Goal: Transaction & Acquisition: Purchase product/service

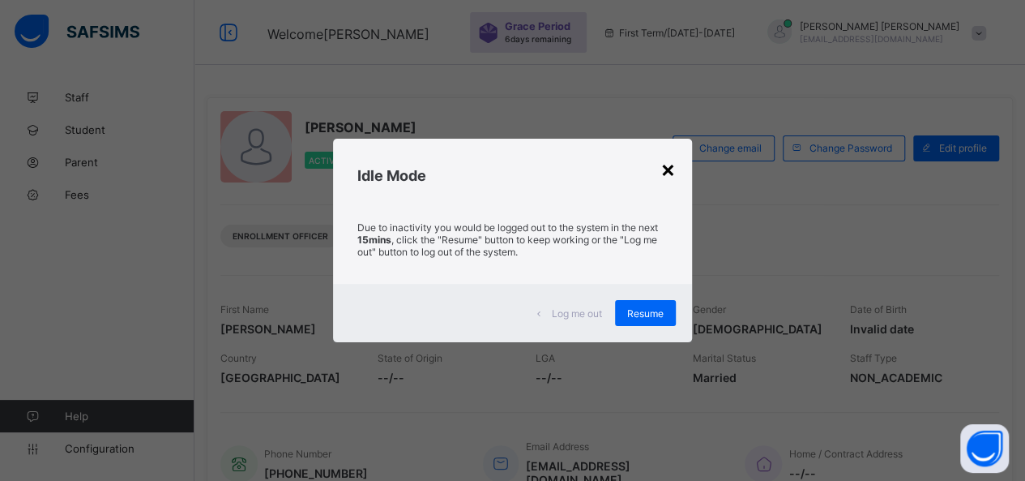
click at [674, 172] on div "×" at bounding box center [668, 169] width 15 height 28
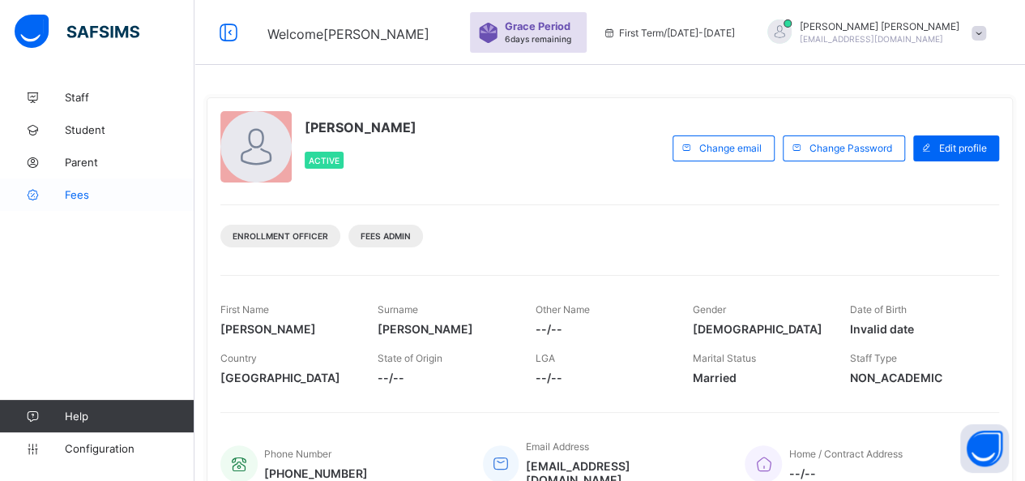
click at [74, 194] on span "Fees" at bounding box center [130, 194] width 130 height 13
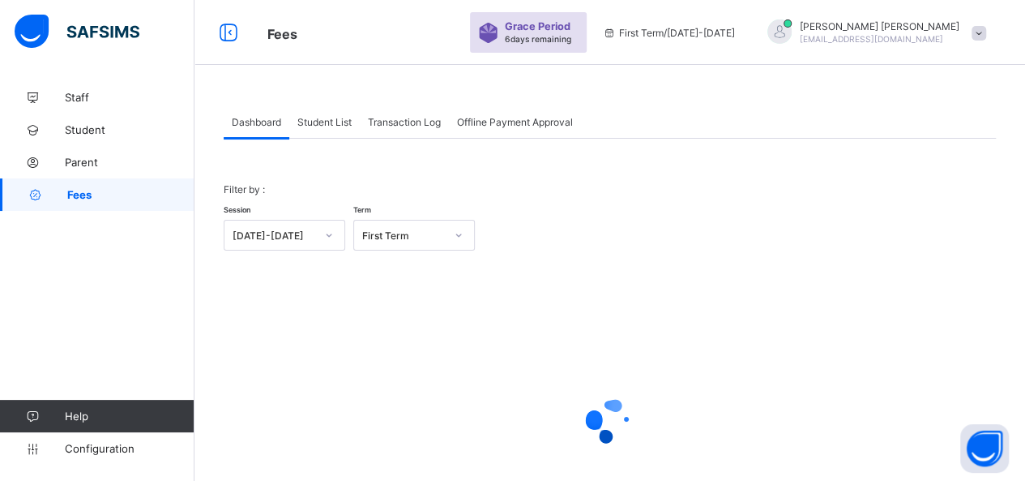
click at [331, 122] on span "Student List" at bounding box center [324, 122] width 54 height 12
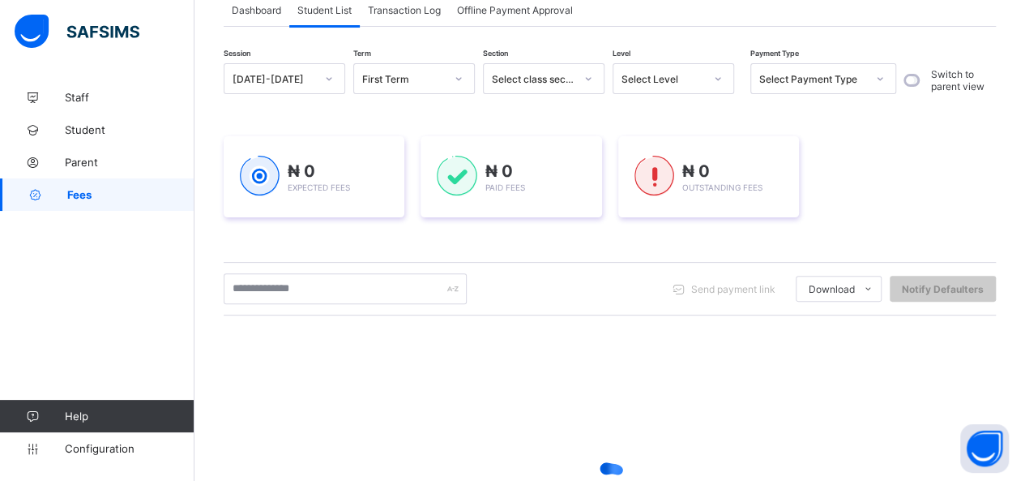
scroll to position [162, 0]
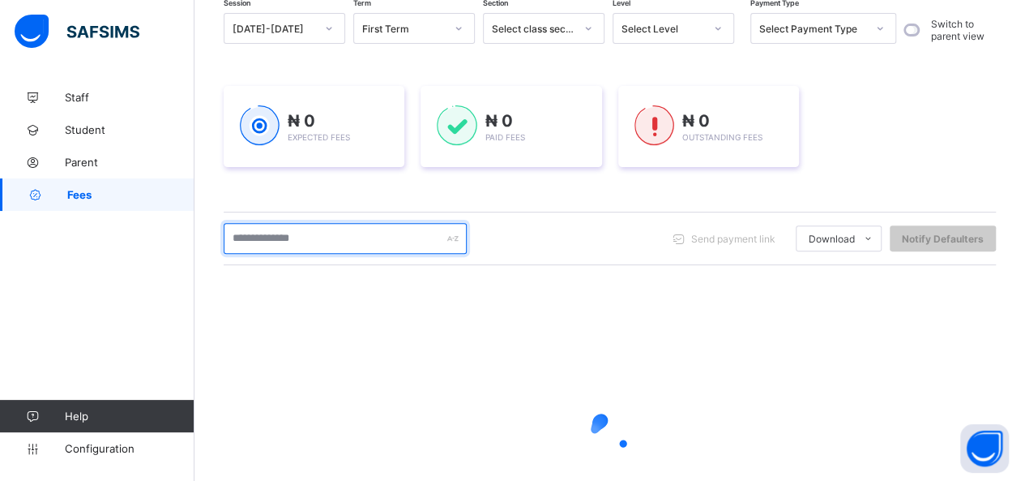
click at [324, 241] on input "text" at bounding box center [345, 238] width 243 height 31
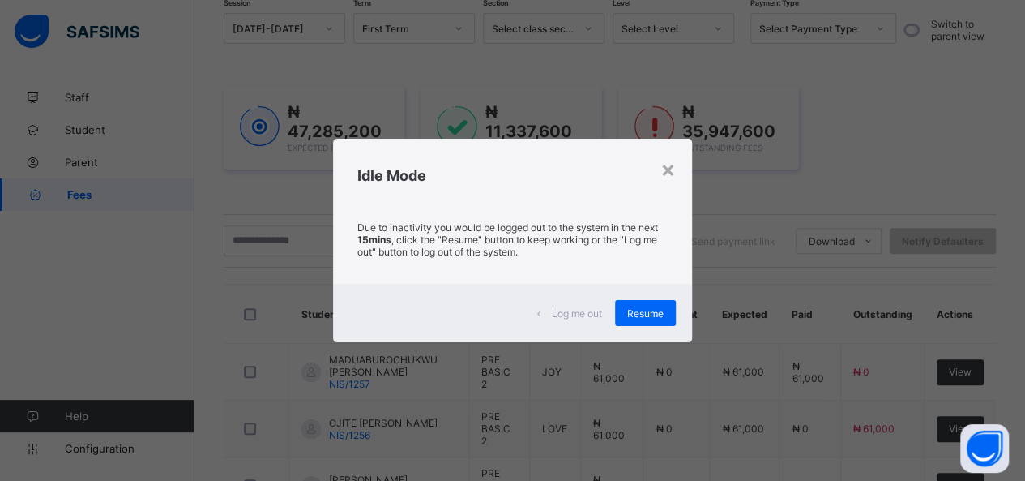
click at [441, 387] on div "× Idle Mode Due to inactivity you would be logged out to the system in the next…" at bounding box center [512, 240] width 1025 height 481
click at [668, 172] on div "×" at bounding box center [668, 169] width 15 height 28
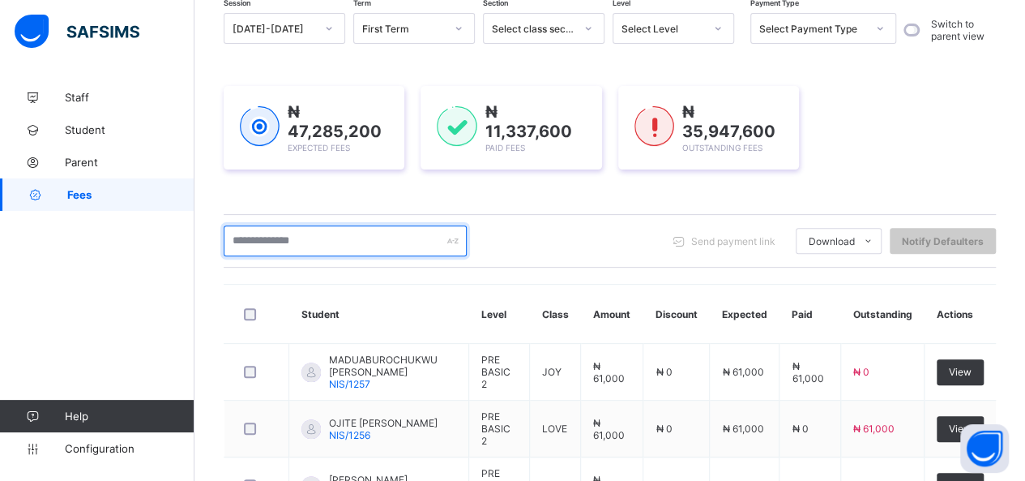
click at [281, 242] on input "text" at bounding box center [345, 240] width 243 height 31
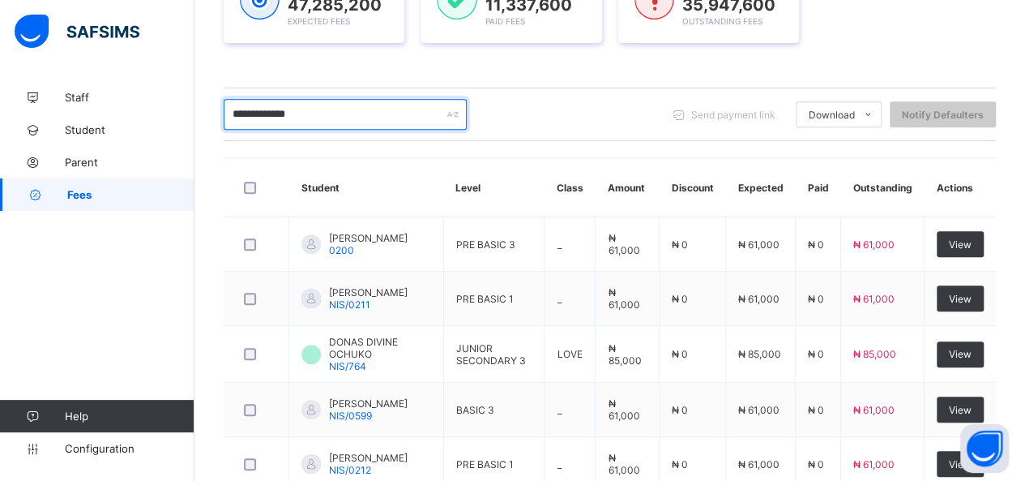
scroll to position [282, 0]
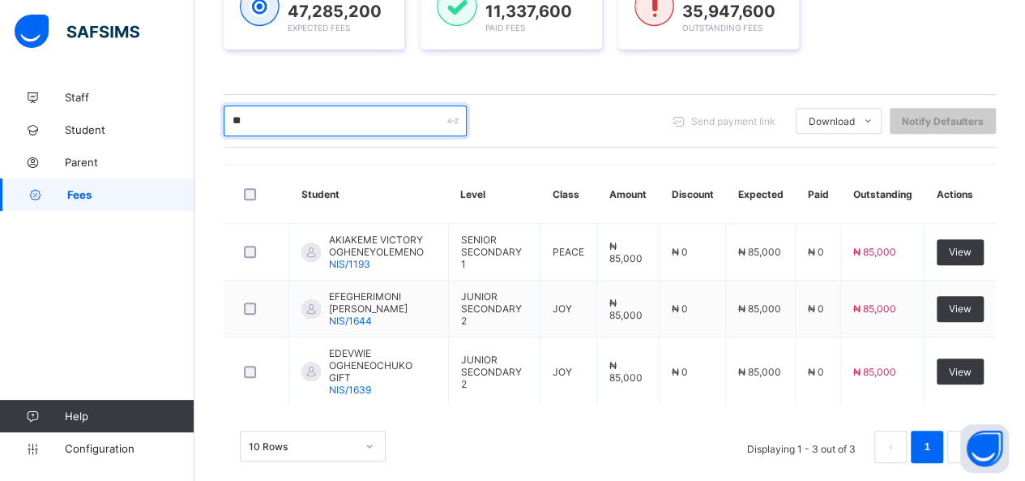
type input "*"
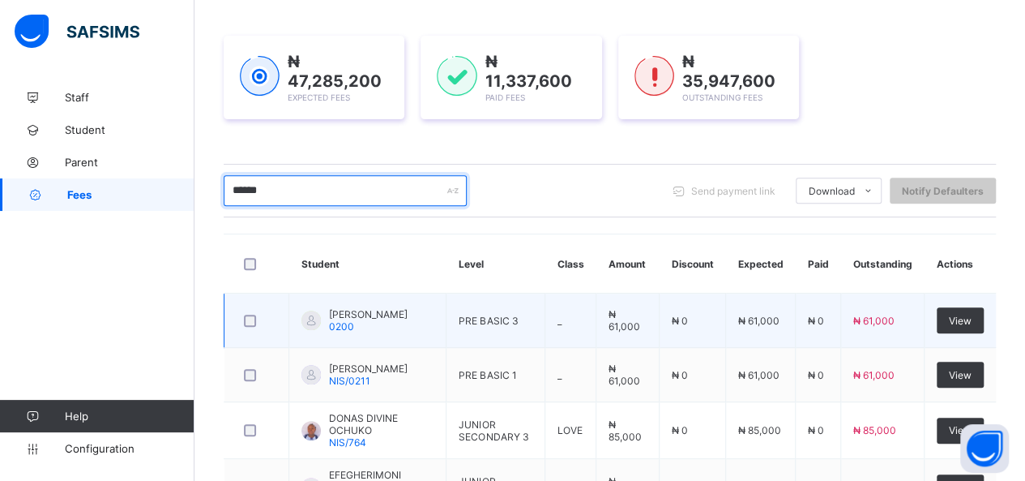
scroll to position [201, 0]
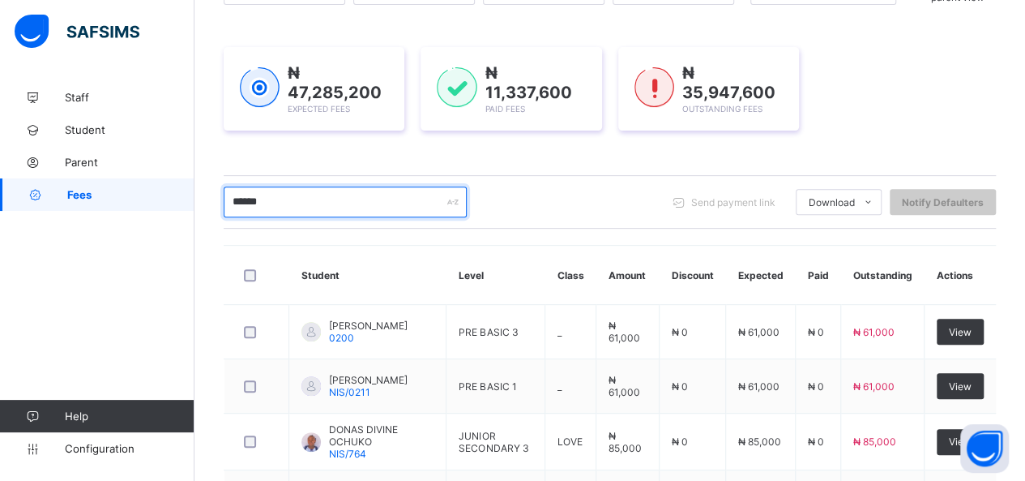
click at [272, 196] on input "******" at bounding box center [345, 201] width 243 height 31
type input "*"
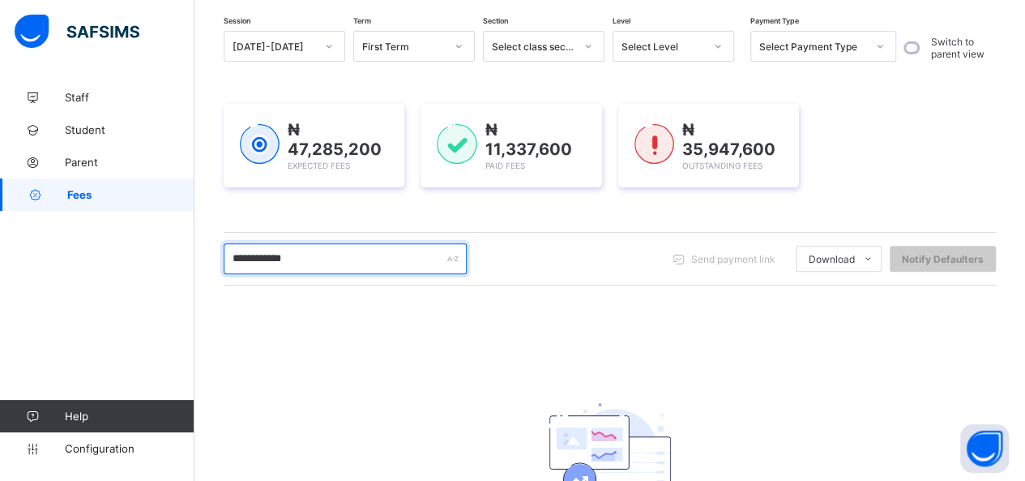
scroll to position [120, 0]
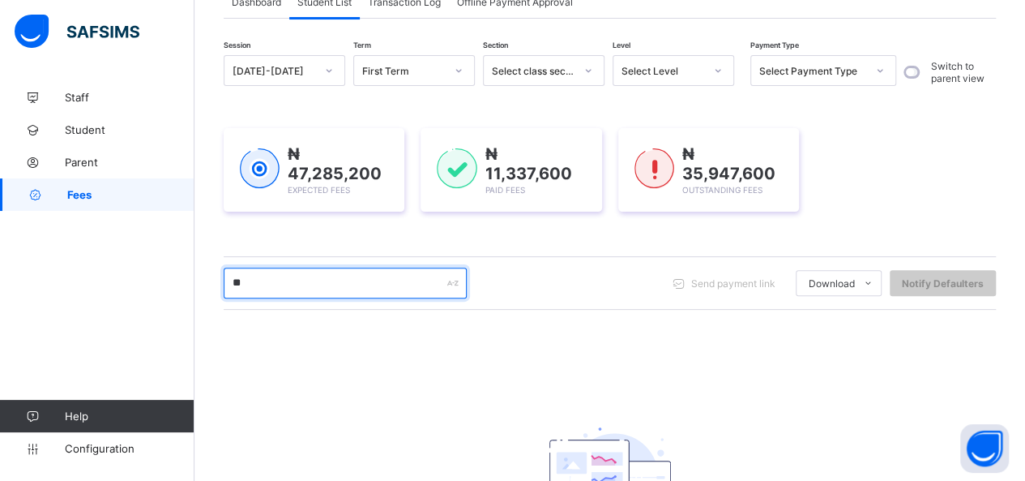
type input "*"
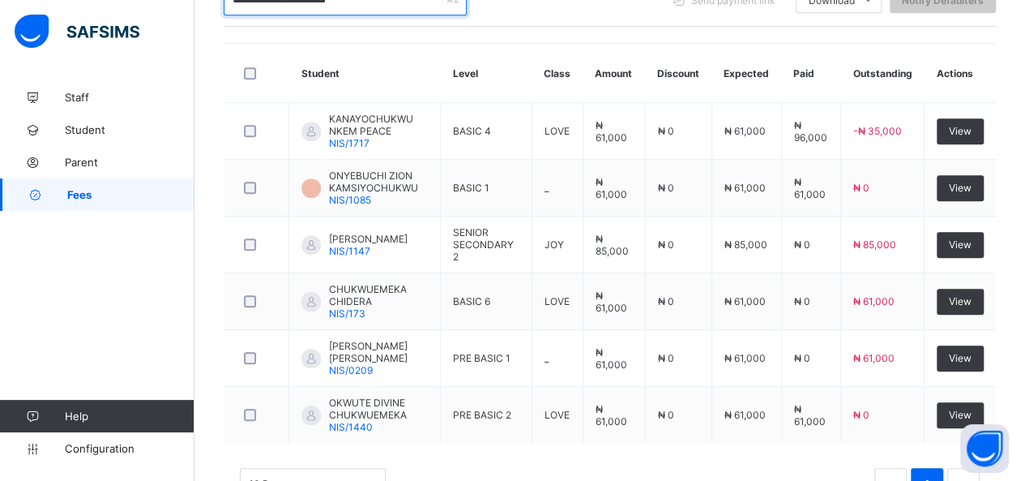
scroll to position [370, 0]
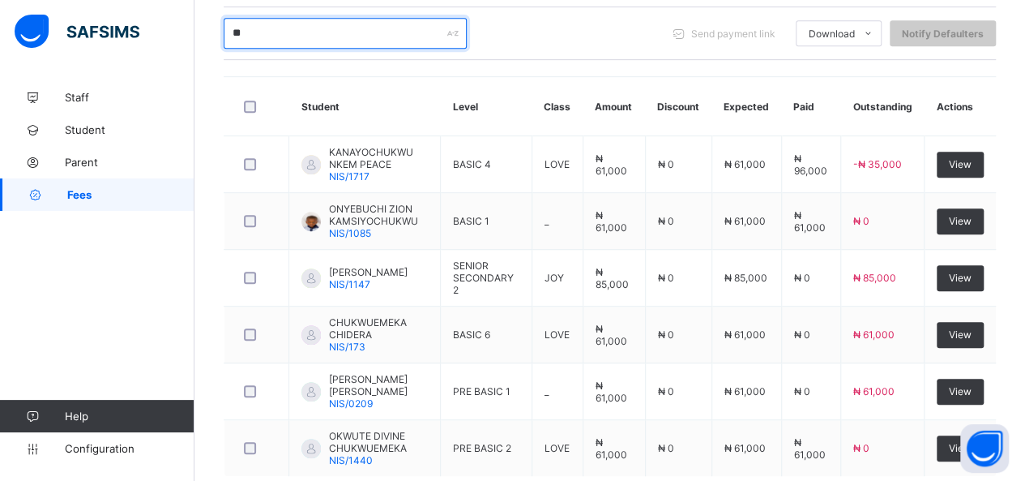
type input "*"
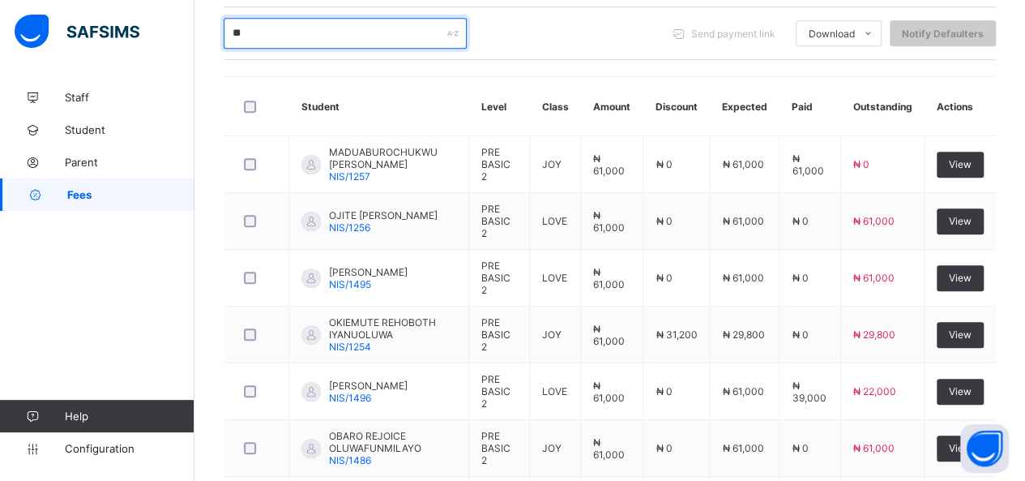
type input "*"
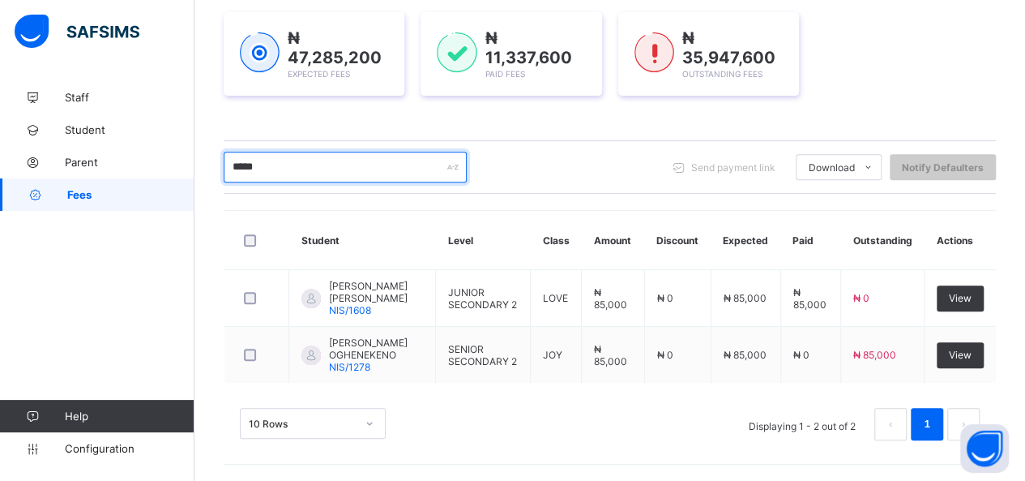
scroll to position [250, 0]
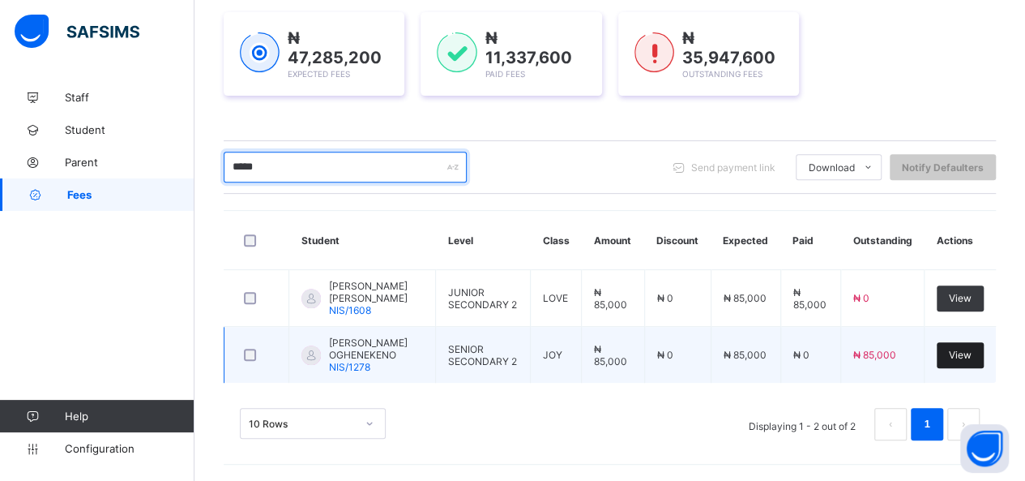
type input "*****"
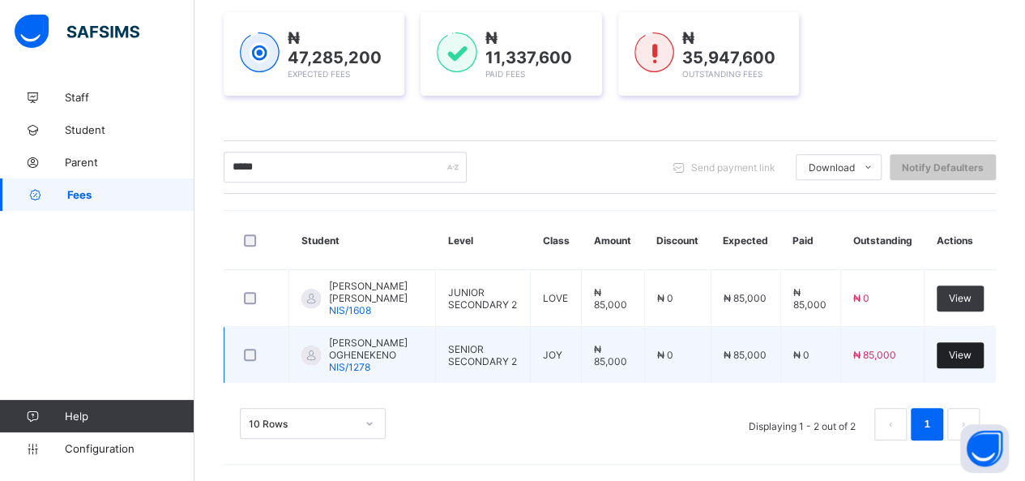
click at [972, 351] on span "View" at bounding box center [960, 355] width 23 height 12
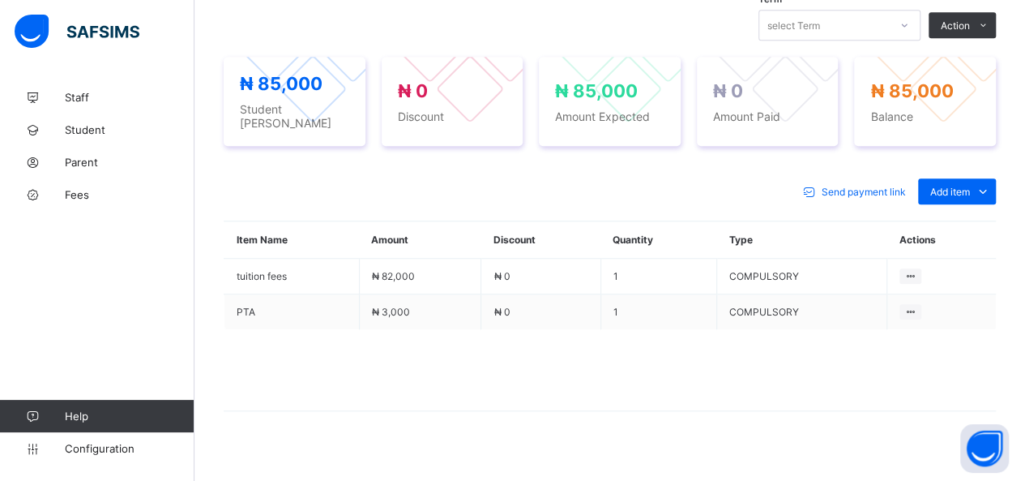
scroll to position [575, 0]
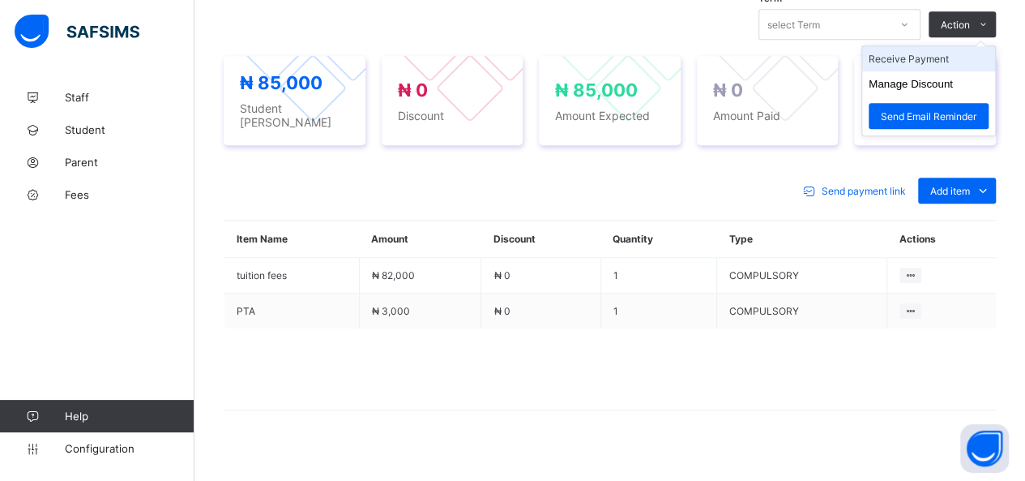
click at [939, 53] on li "Receive Payment" at bounding box center [928, 58] width 133 height 25
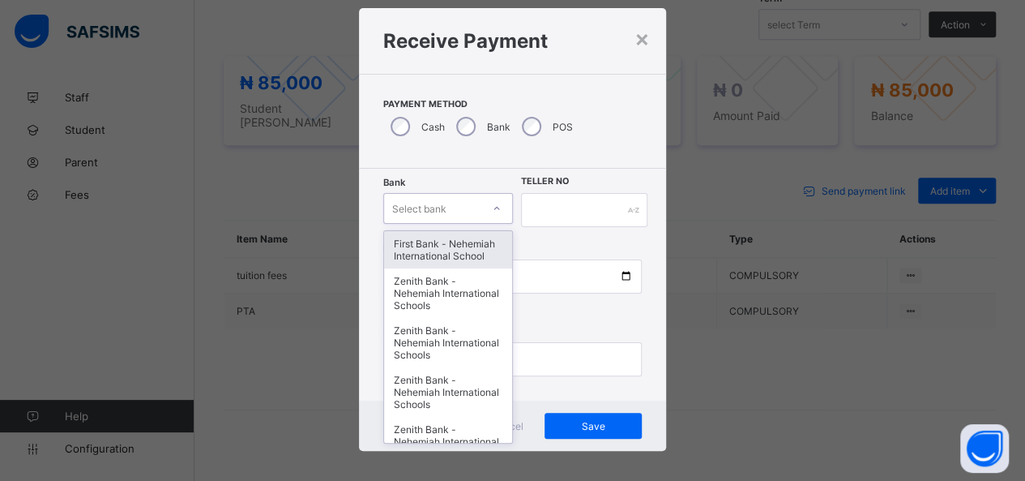
click at [454, 224] on div "option First Bank - Nehemiah International School focused, 1 of 17. 17 results …" at bounding box center [448, 208] width 130 height 31
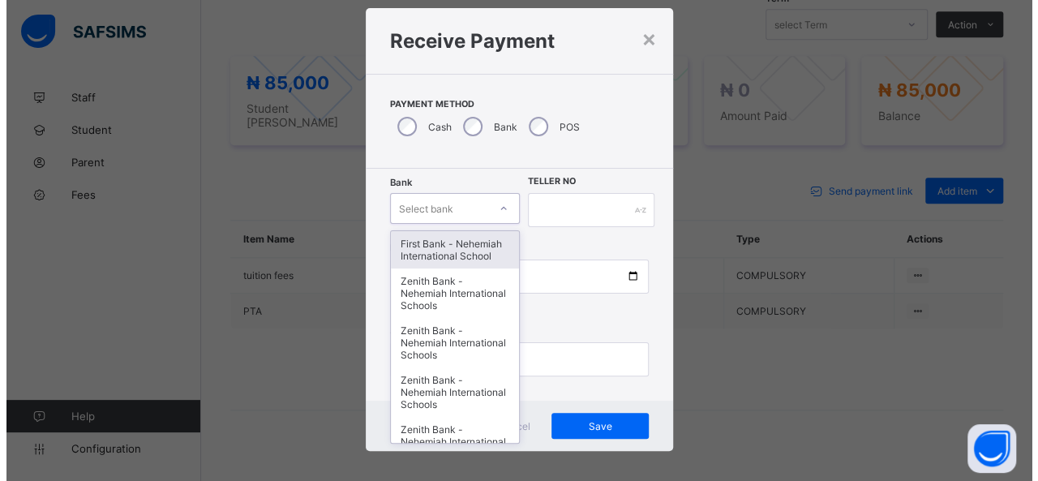
scroll to position [32, 0]
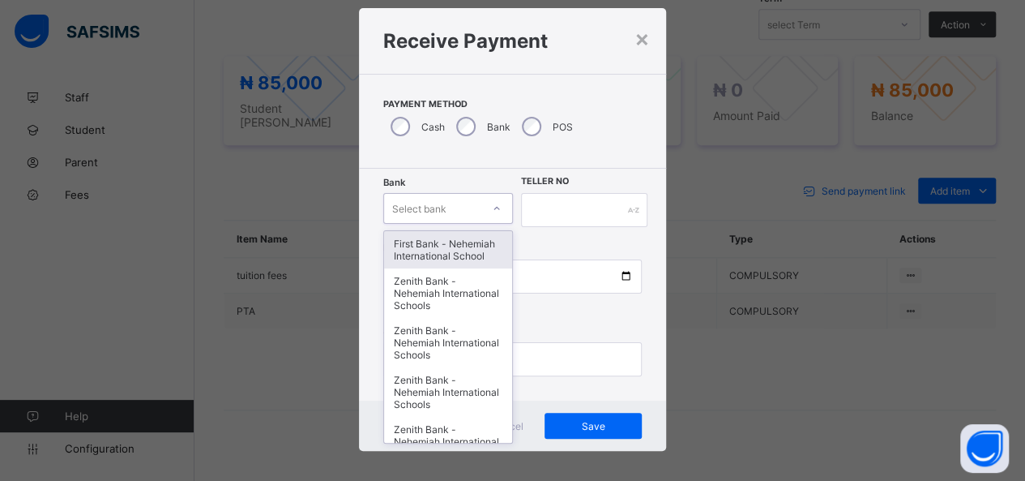
click at [454, 241] on div "First Bank - Nehemiah International School" at bounding box center [448, 249] width 128 height 37
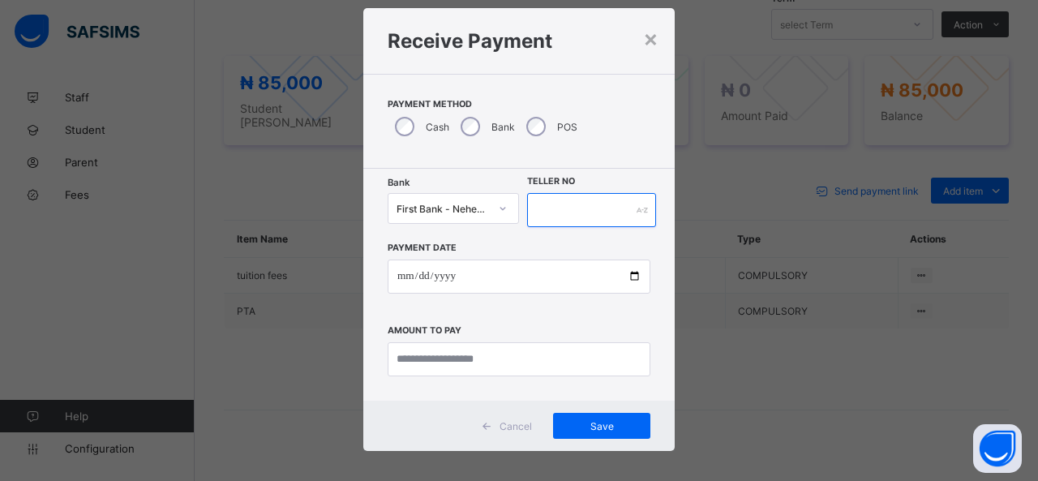
click at [551, 209] on input "text" at bounding box center [591, 210] width 129 height 34
type input "*"
